Goal: Navigation & Orientation: Find specific page/section

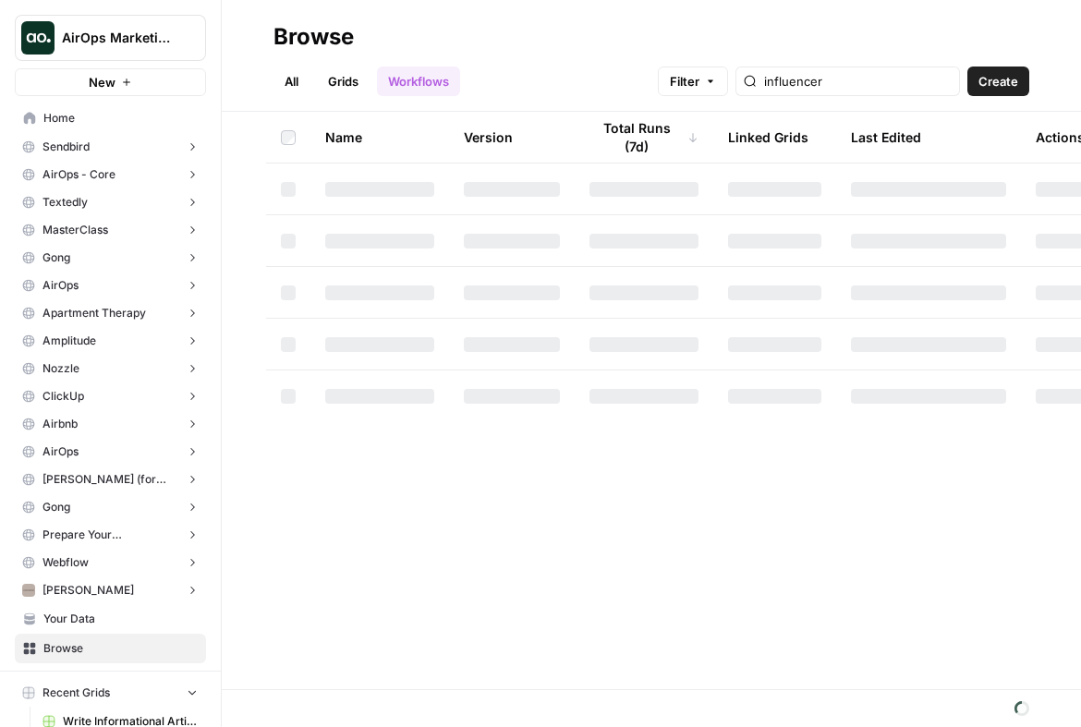
click at [144, 36] on span "AirOps Marketing" at bounding box center [118, 38] width 112 height 18
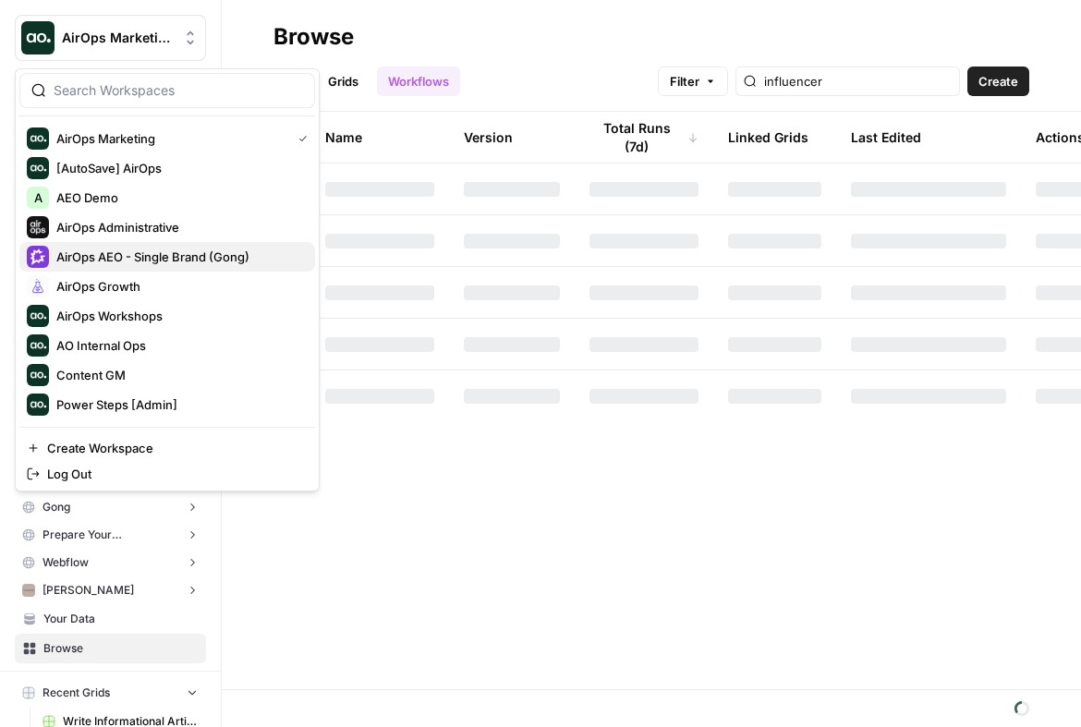
click at [189, 258] on span "AirOps AEO - Single Brand (Gong)" at bounding box center [178, 257] width 244 height 18
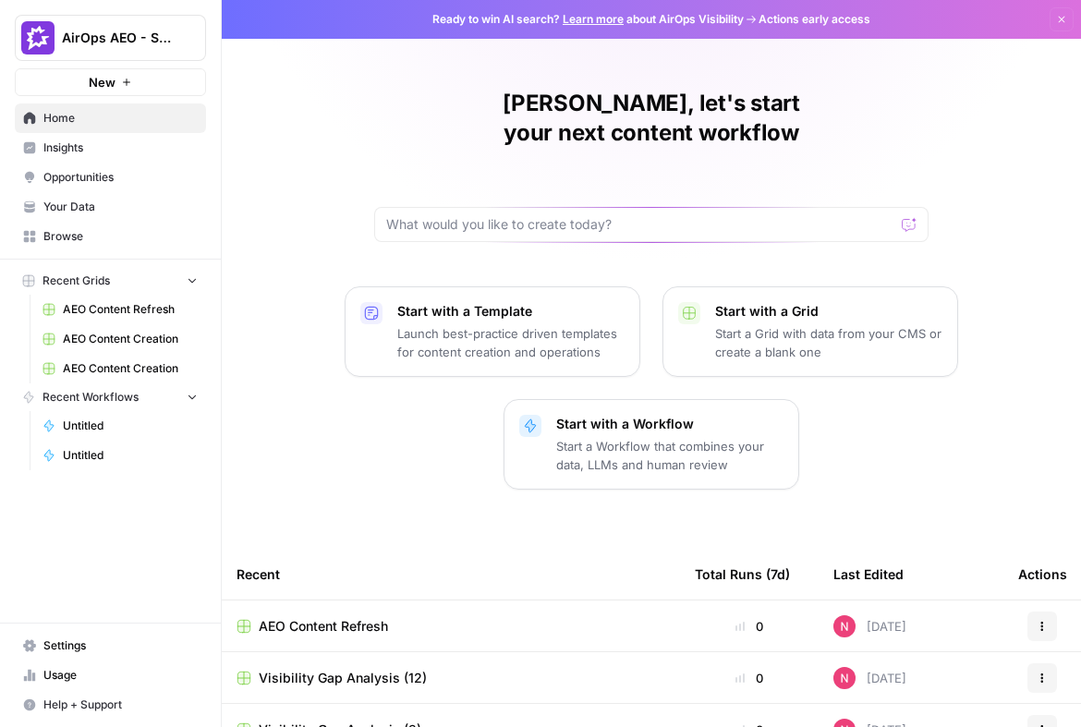
click at [135, 39] on span "AirOps AEO - Single Brand (Gong)" at bounding box center [118, 38] width 112 height 18
